Goal: Information Seeking & Learning: Learn about a topic

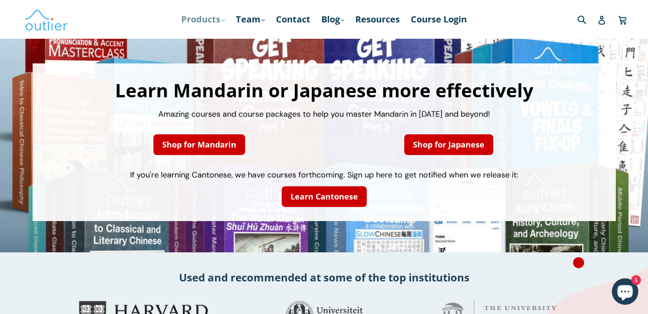
click at [208, 19] on link "Products .cls-1{fill:#231f20} expand" at bounding box center [203, 19] width 52 height 16
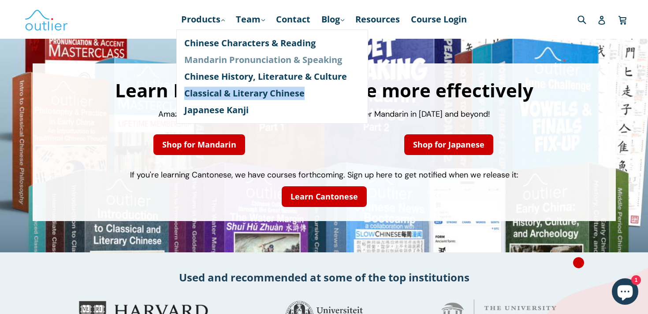
click at [221, 58] on link "Mandarin Pronunciation & Speaking" at bounding box center [272, 60] width 176 height 17
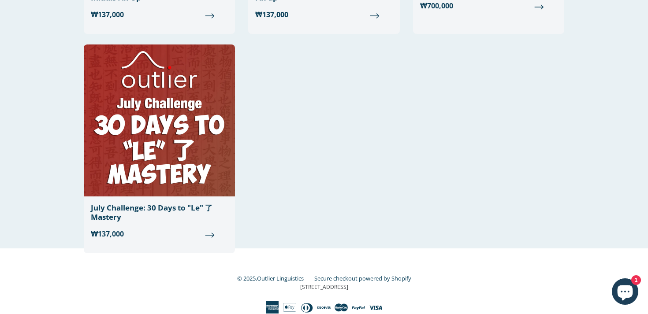
scroll to position [1053, 0]
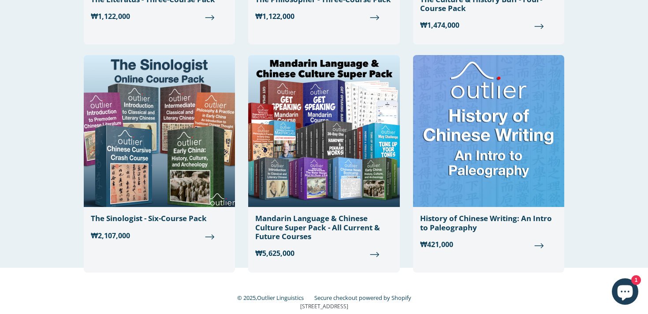
scroll to position [1134, 0]
